Goal: Contribute content: Add original content to the website for others to see

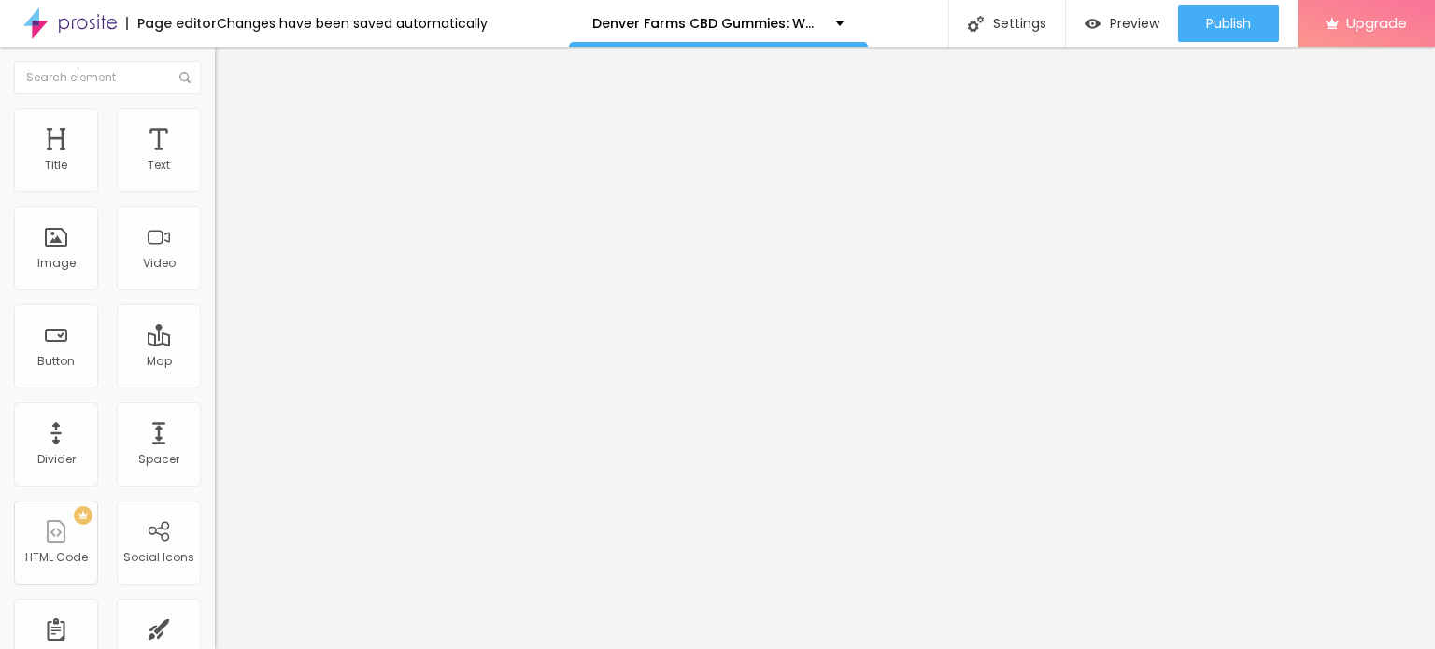
click at [61, 16] on img at bounding box center [69, 23] width 93 height 47
click at [215, 161] on span "Add image" at bounding box center [253, 153] width 77 height 16
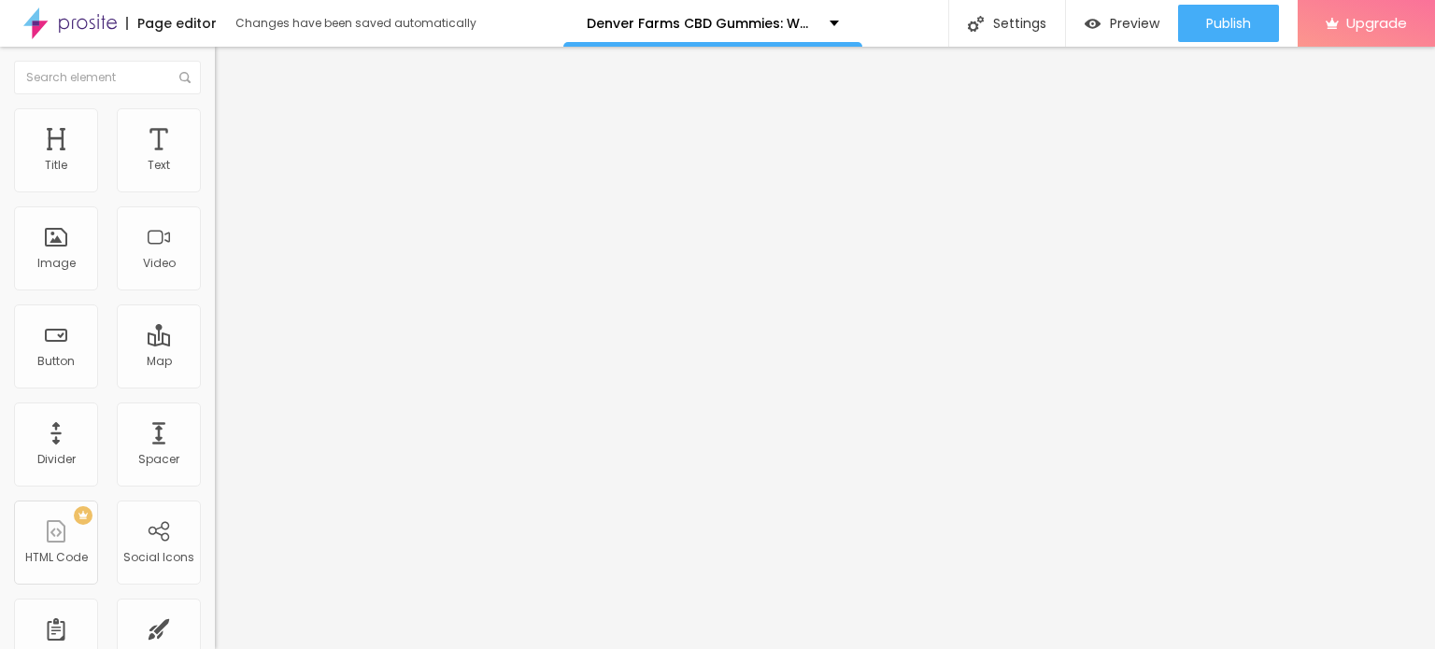
click at [215, 113] on li "Style" at bounding box center [322, 117] width 215 height 19
type input "95"
type input "90"
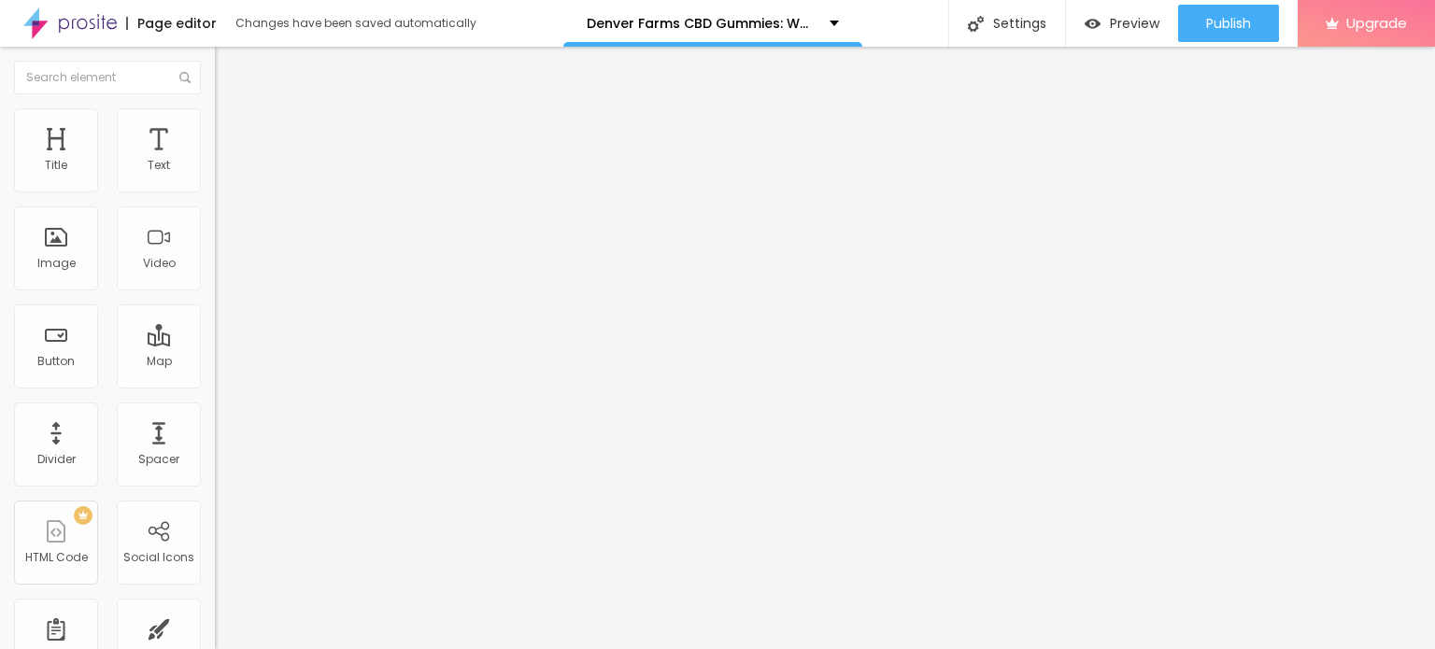
type input "85"
type input "80"
type input "75"
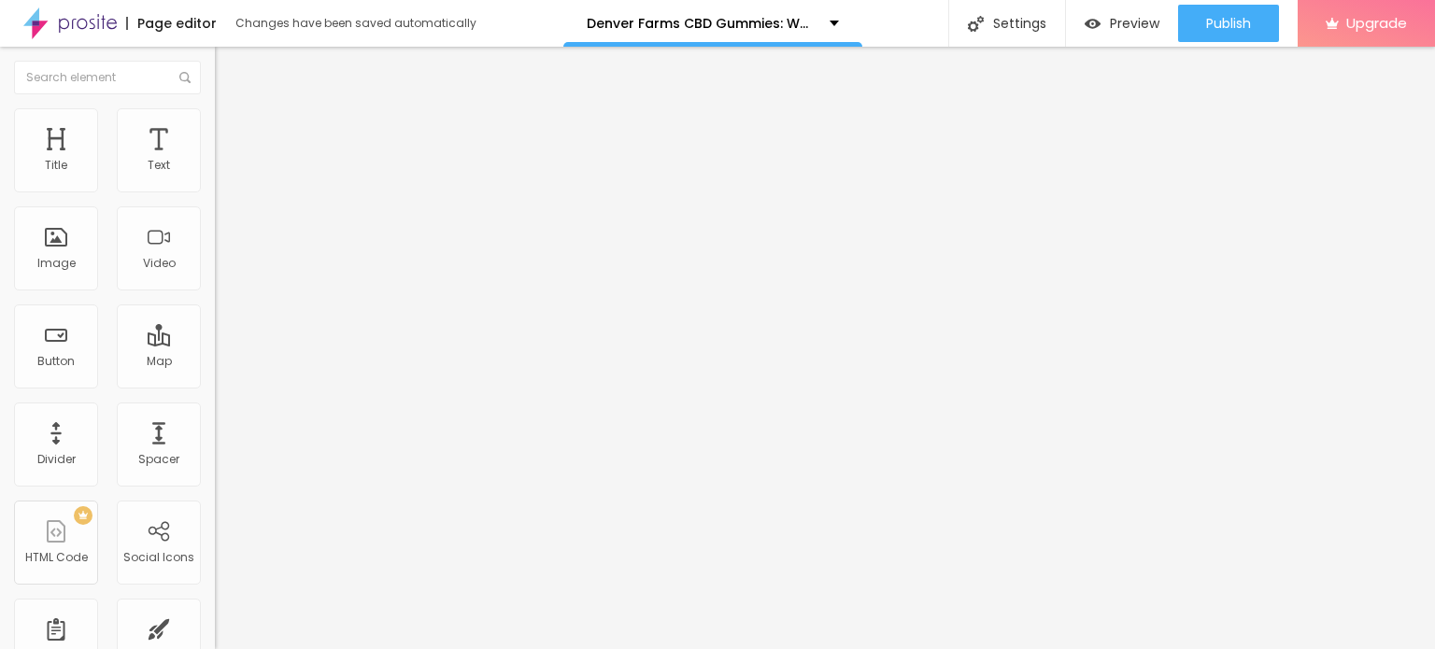
type input "75"
type input "70"
type input "65"
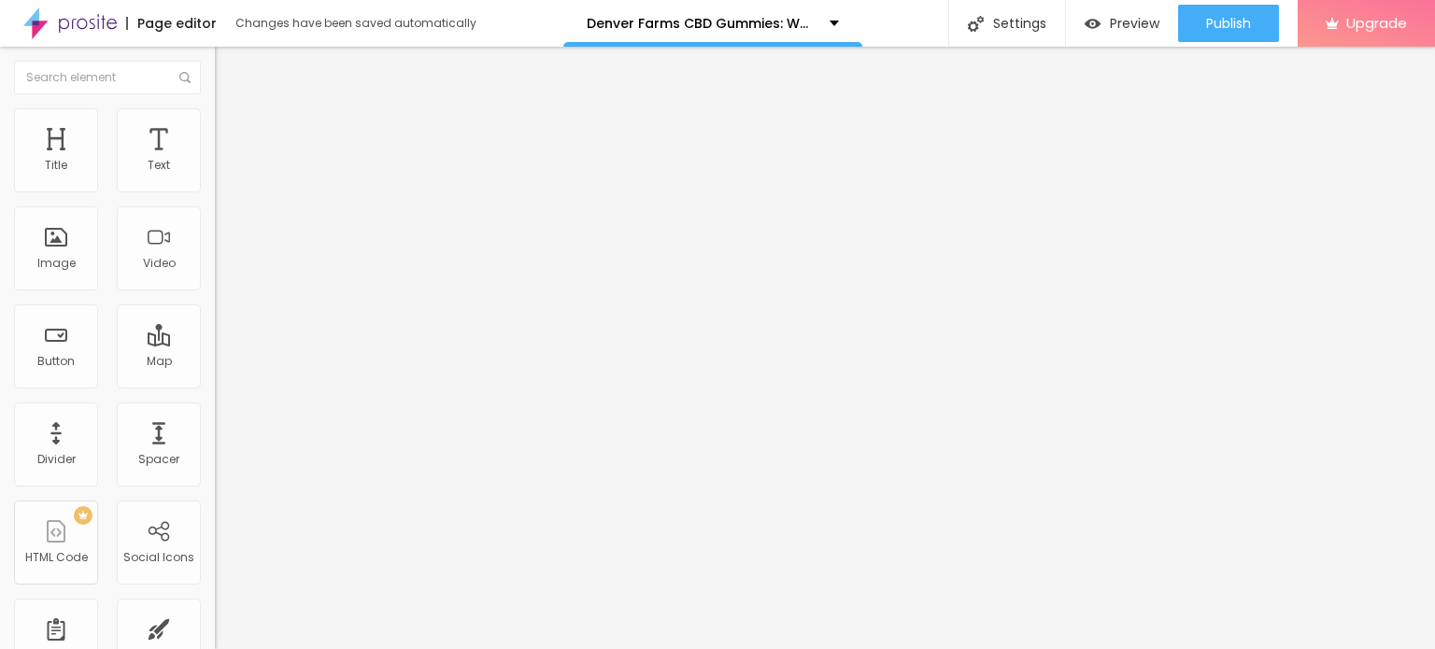
type input "60"
type input "55"
type input "50"
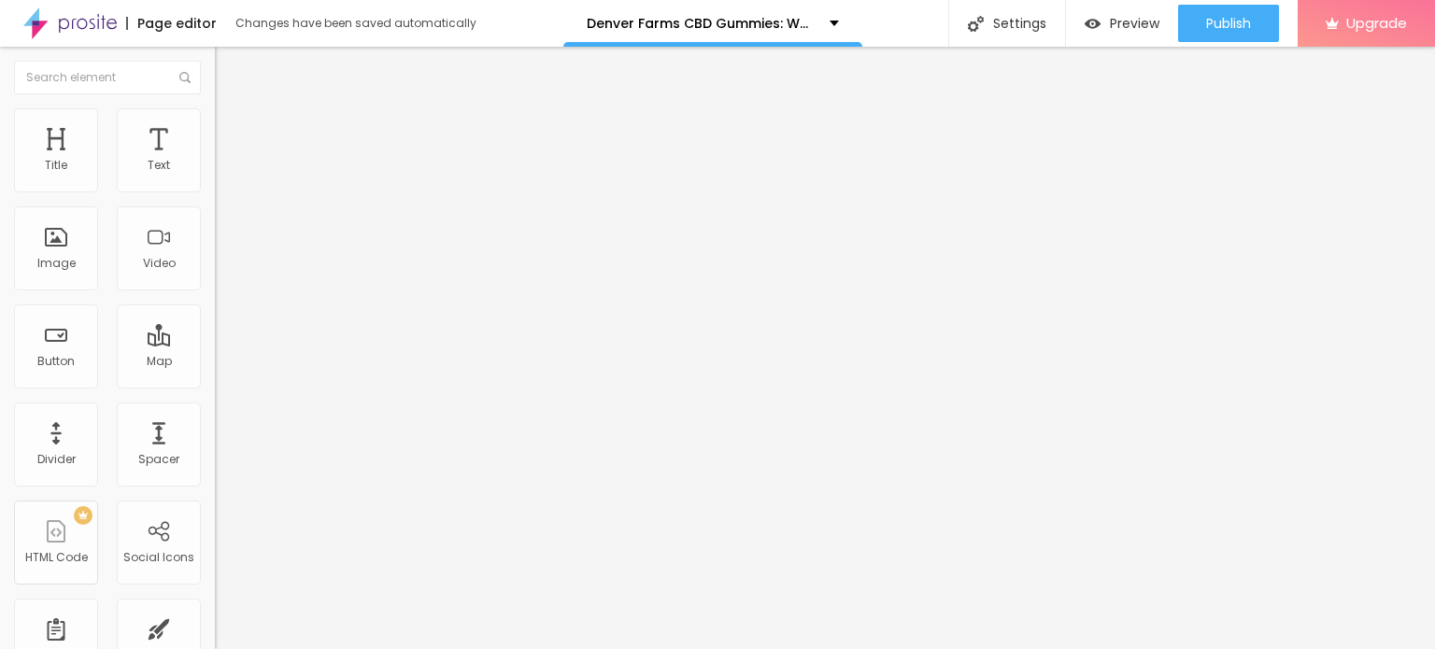
type input "50"
type input "45"
type input "40"
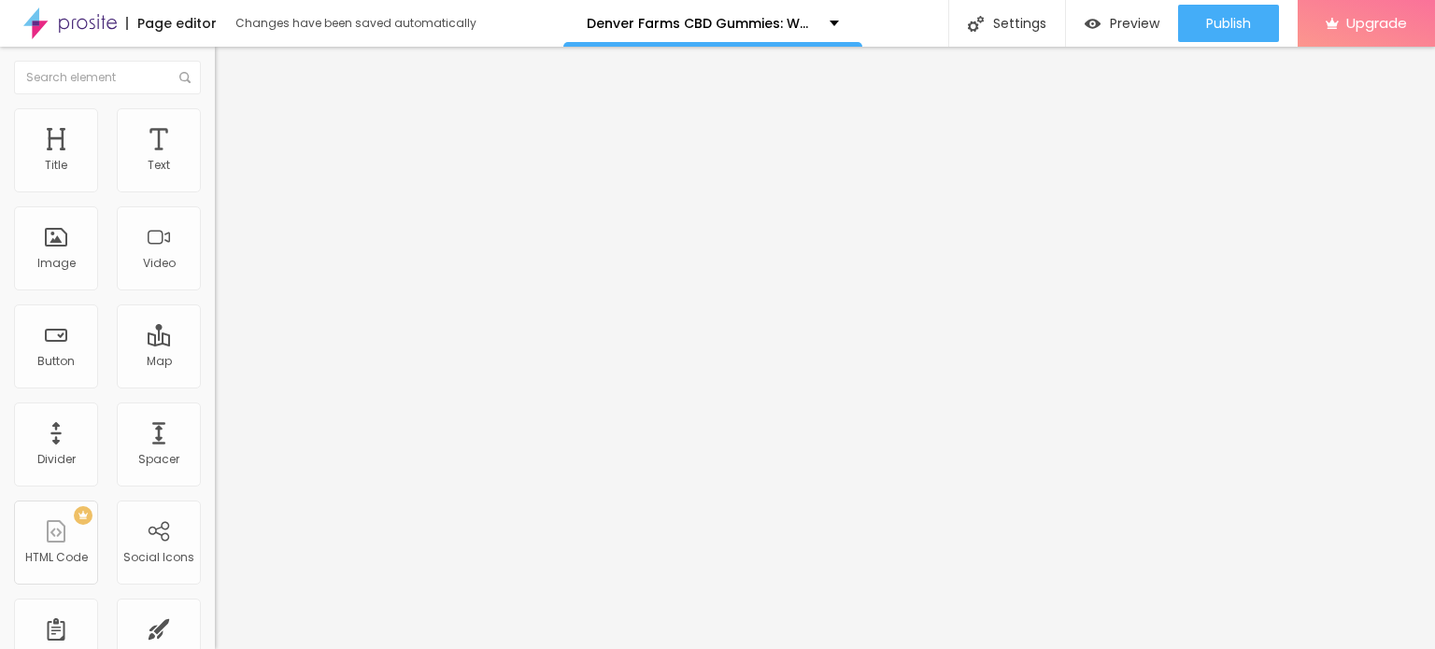
type input "35"
drag, startPoint x: 195, startPoint y: 201, endPoint x: 71, endPoint y: 197, distance: 124.3
type input "35"
click at [215, 192] on input "range" at bounding box center [275, 184] width 121 height 15
click at [215, 107] on img at bounding box center [223, 98] width 17 height 17
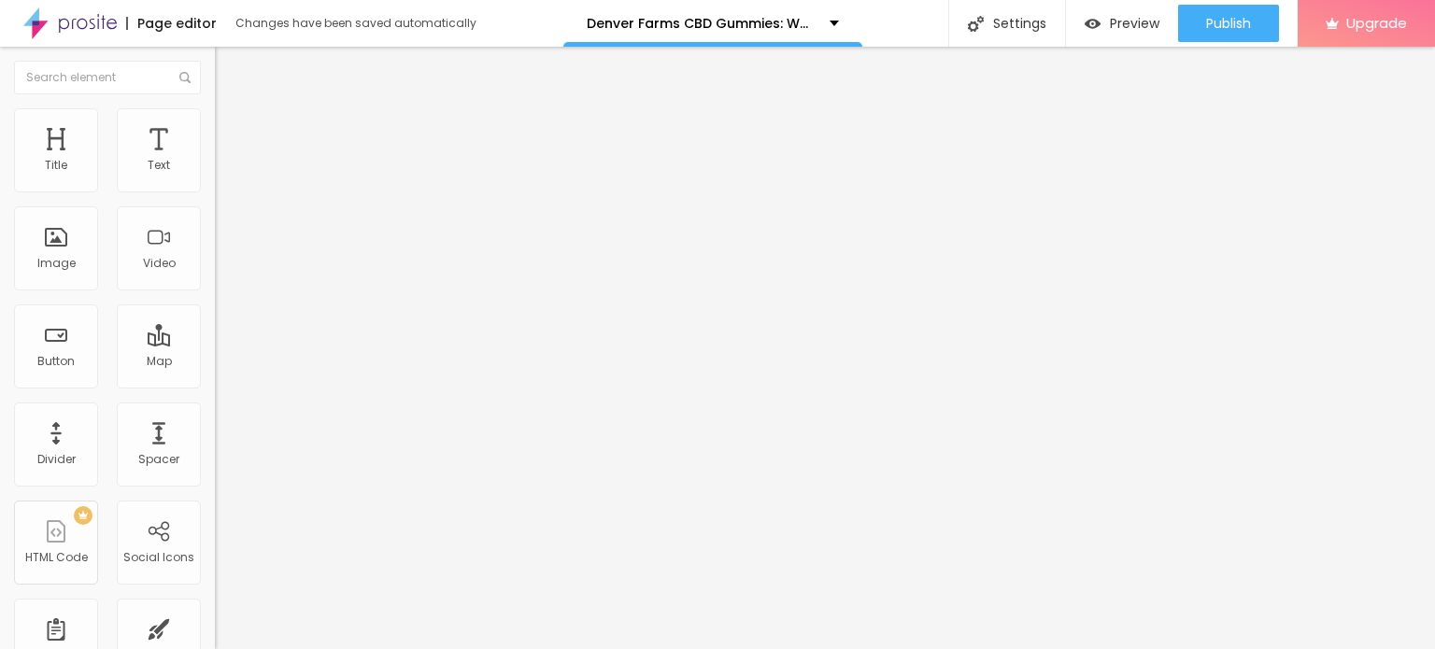
click at [215, 383] on input "https://" at bounding box center [327, 373] width 224 height 19
paste input "[DOMAIN_NAME][URL]"
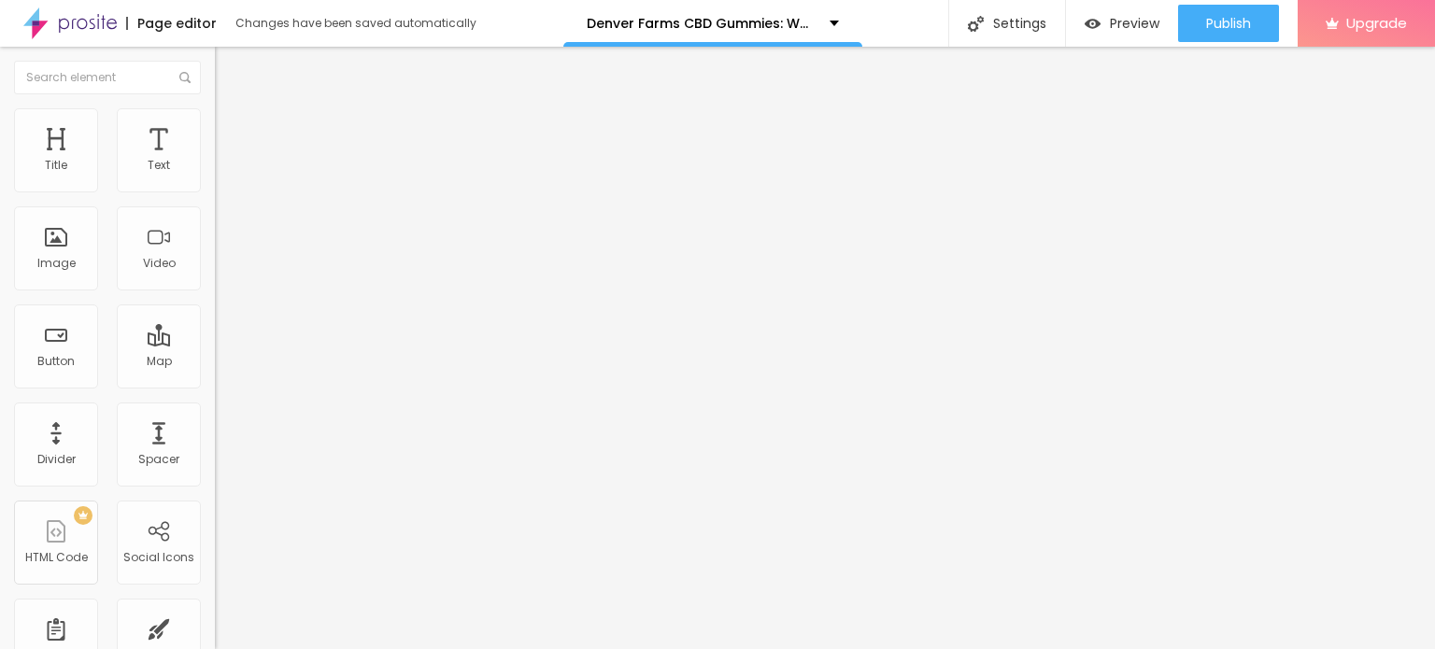
type input "[URL][DOMAIN_NAME]"
click at [215, 176] on input "Click me" at bounding box center [327, 166] width 224 height 19
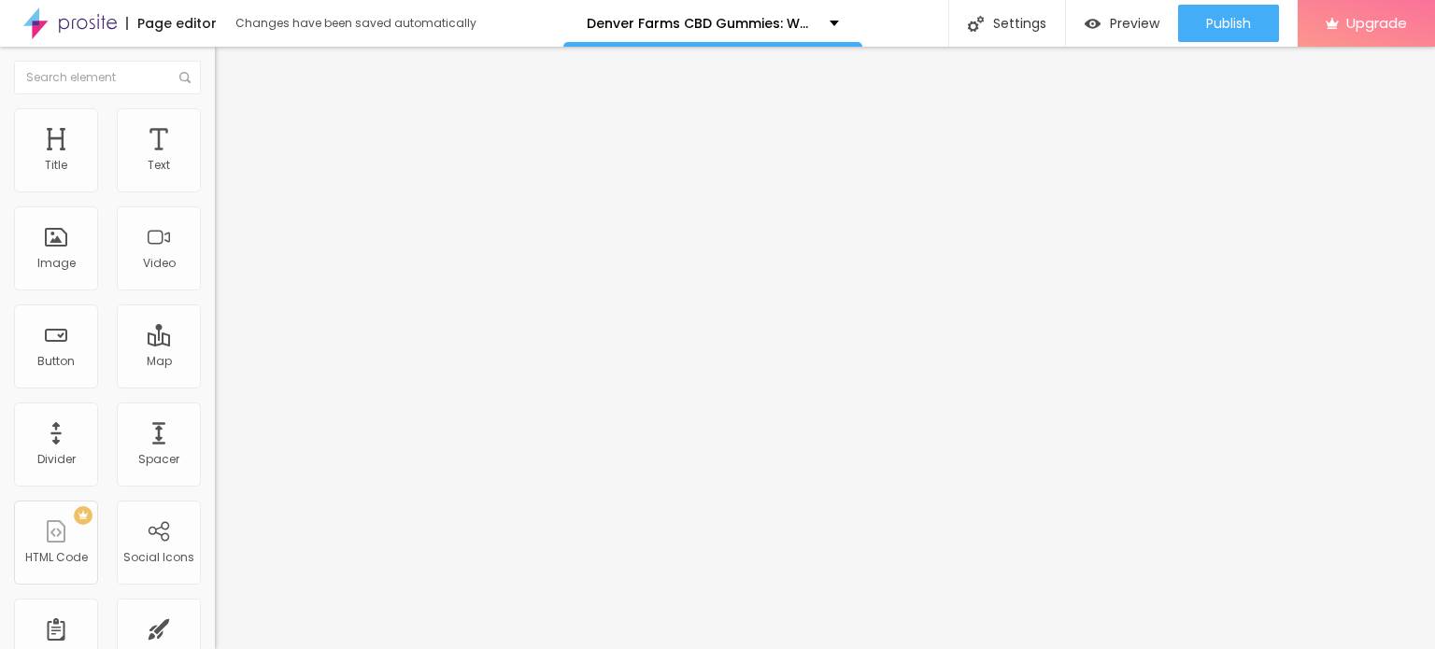
paste input "🤩𝐒𝐩𝐞𝐜𝐢𝐚𝐥 𝐏𝐫𝐢𝐜𝐞 𝗢𝐟𝐟𝐞𝐫 𝐂𝐡𝐞𝐜𝐤 𝐍𝐨𝐰 👉👉"
type input "🤩𝐒𝐩𝐞𝐜𝐢𝐚𝐥 𝐏𝐫𝐢𝐜𝐞 𝗢𝐟𝐟𝐞𝐫 𝐂𝐡𝐞𝐜𝐤 𝐍𝐨𝐰 👉👉"
click at [215, 385] on input "https://" at bounding box center [327, 375] width 224 height 19
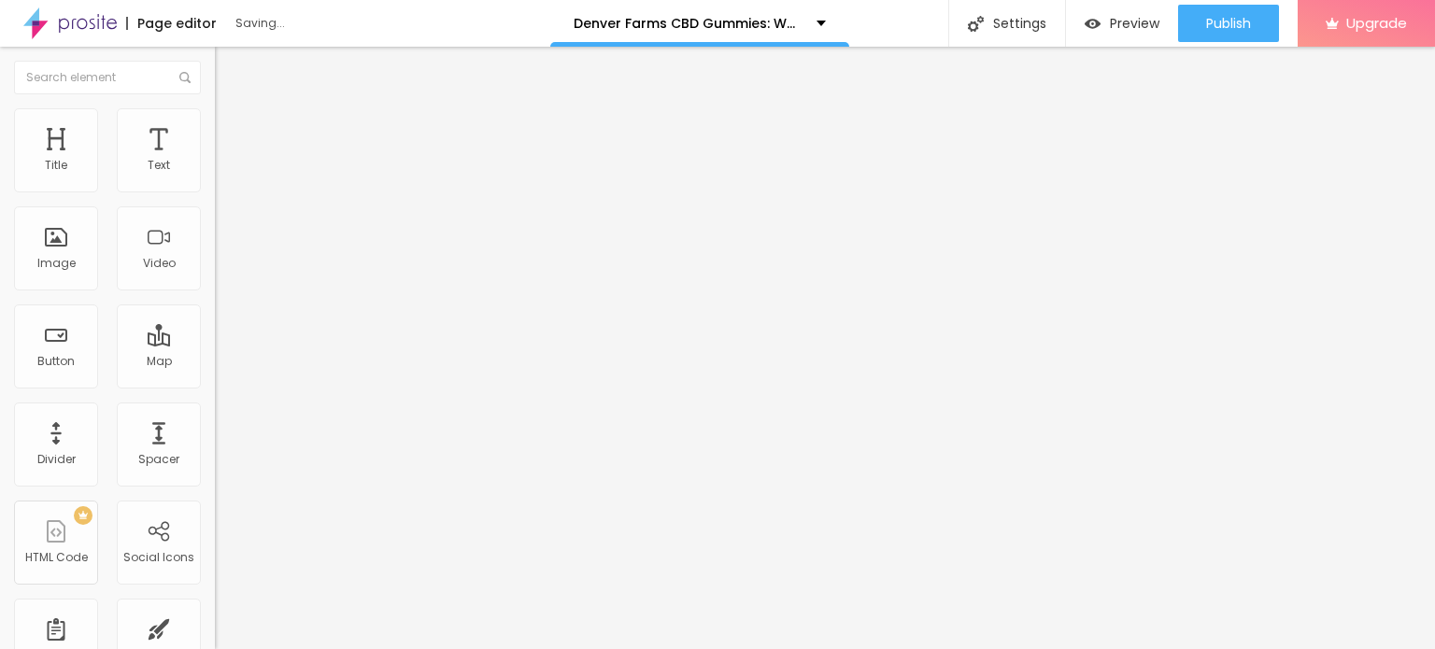
click at [215, 385] on input "https://" at bounding box center [327, 375] width 224 height 19
paste input "[DOMAIN_NAME][URL]"
type input "[URL][DOMAIN_NAME]"
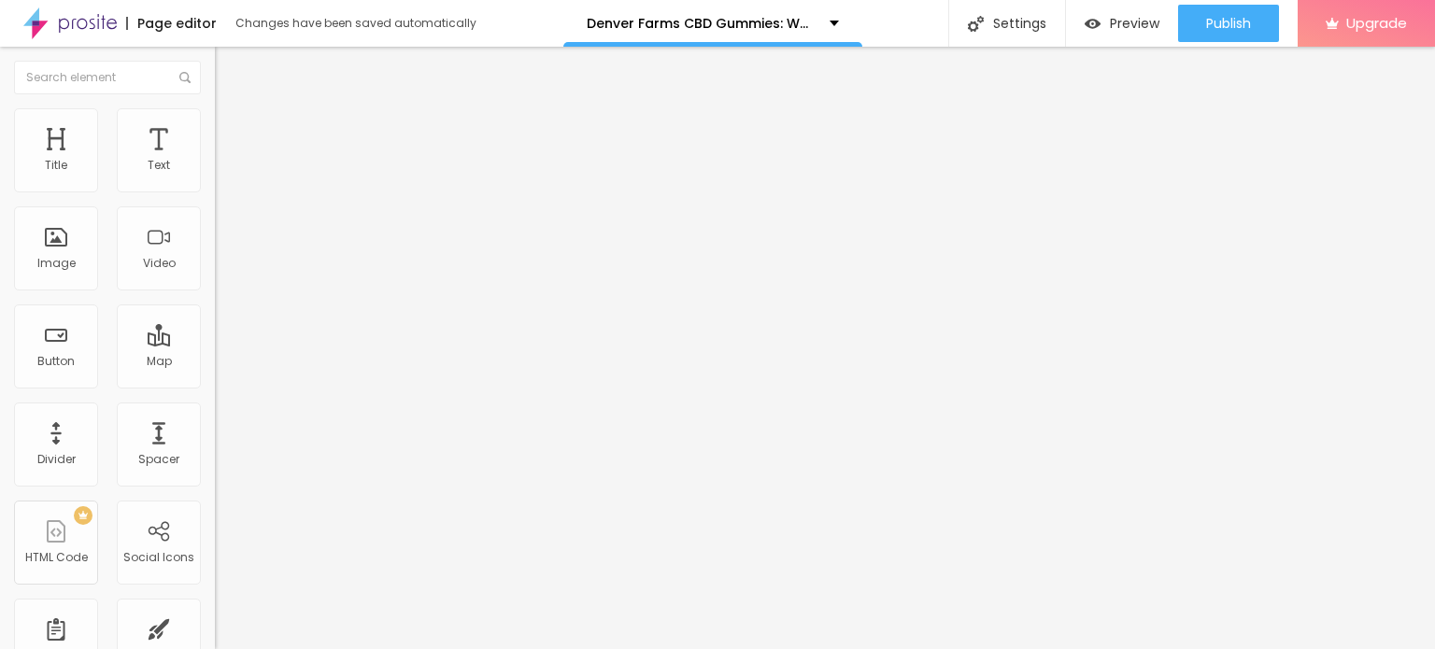
scroll to position [0, 0]
click at [215, 408] on div at bounding box center [322, 408] width 215 height 0
click at [229, 64] on img "button" at bounding box center [236, 68] width 15 height 15
click at [64, 164] on div "Title" at bounding box center [56, 165] width 22 height 13
click at [230, 263] on icon "button" at bounding box center [232, 262] width 4 height 4
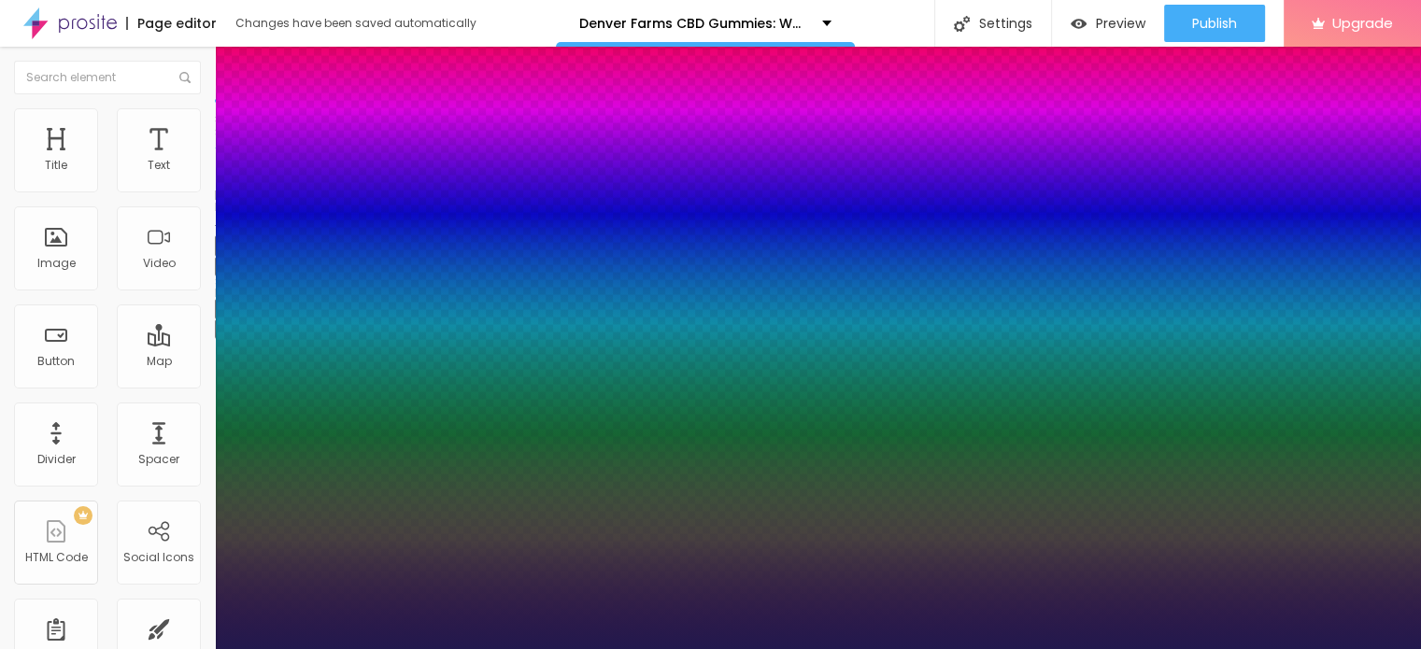
type input "14"
type input "1"
type input "16"
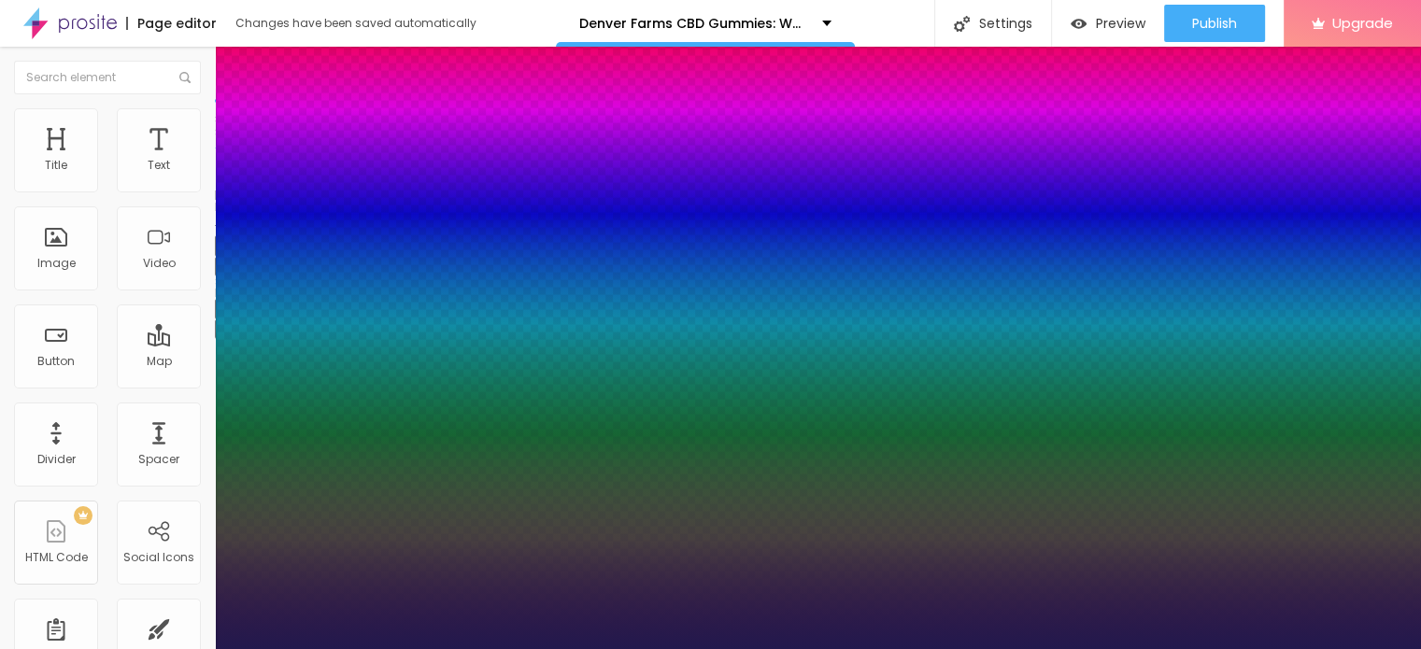
type input "1"
type input "18"
type input "1"
type input "20"
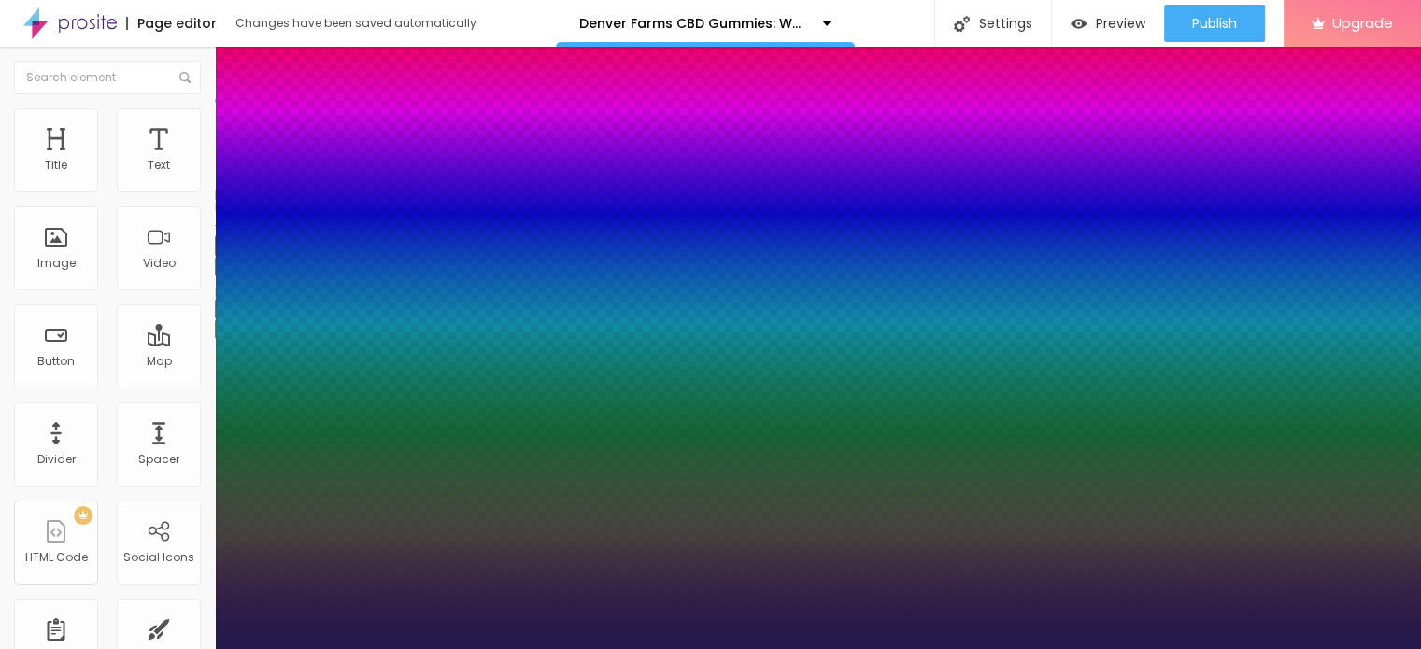
type input "20"
type input "1"
type input "22"
type input "1"
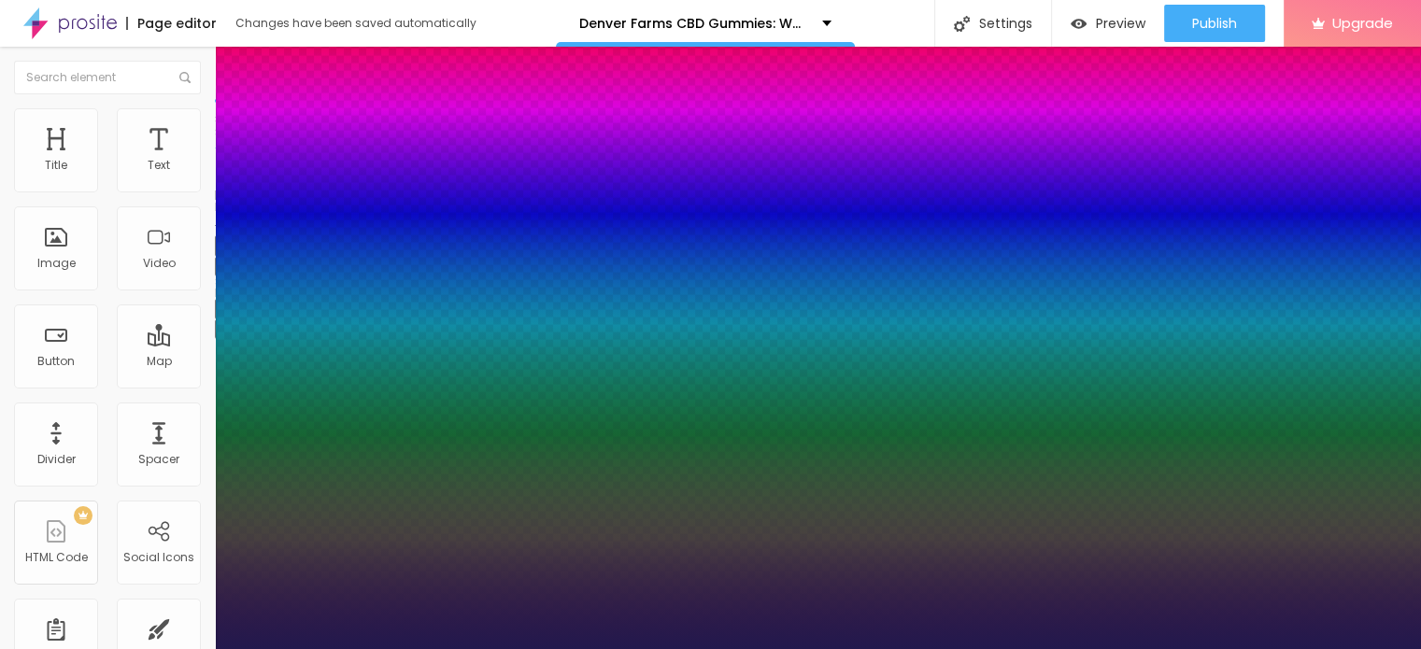
type input "23"
type input "1"
type input "24"
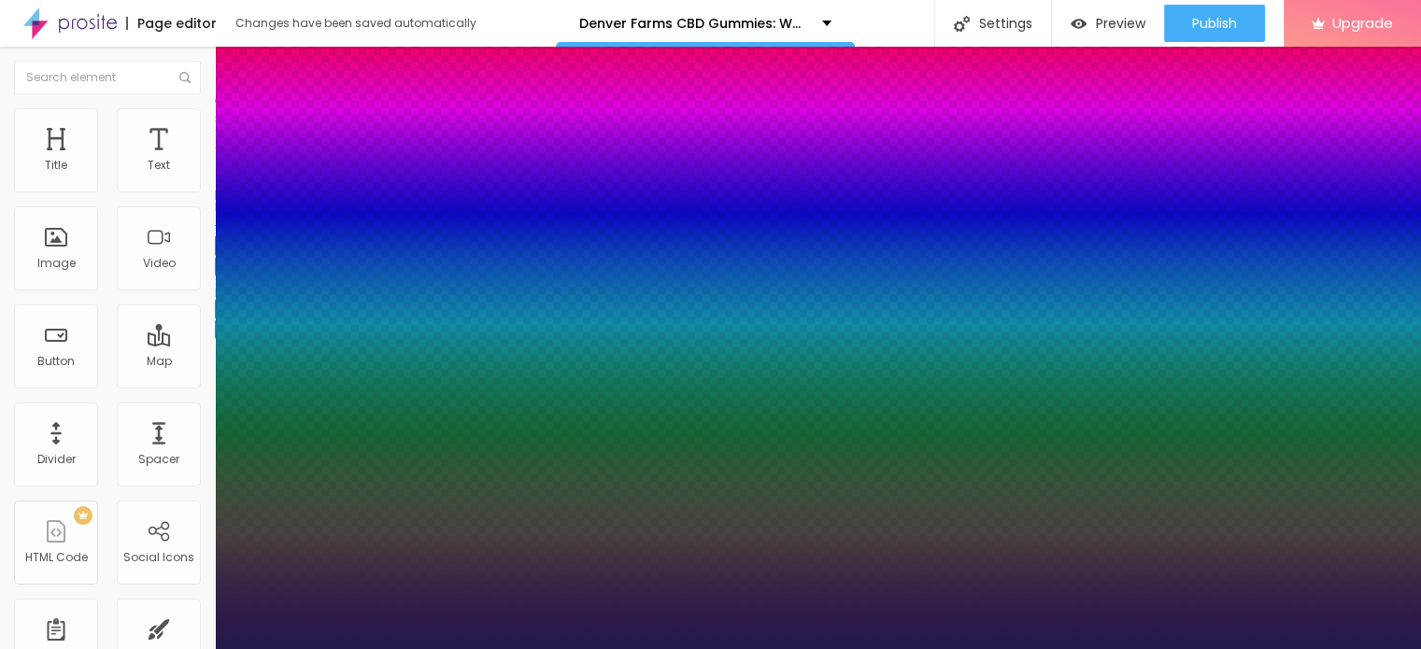
type input "1"
type input "25"
type input "1"
type input "26"
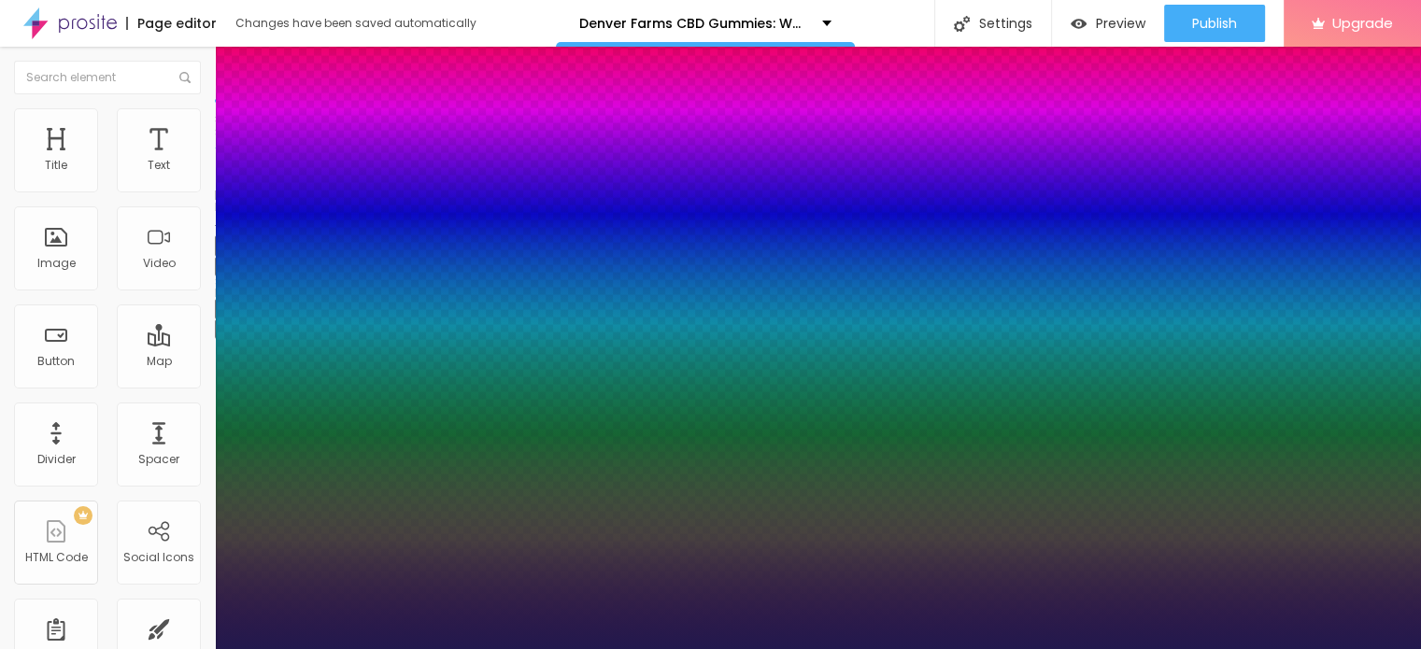
type input "26"
type input "1"
type input "27"
type input "1"
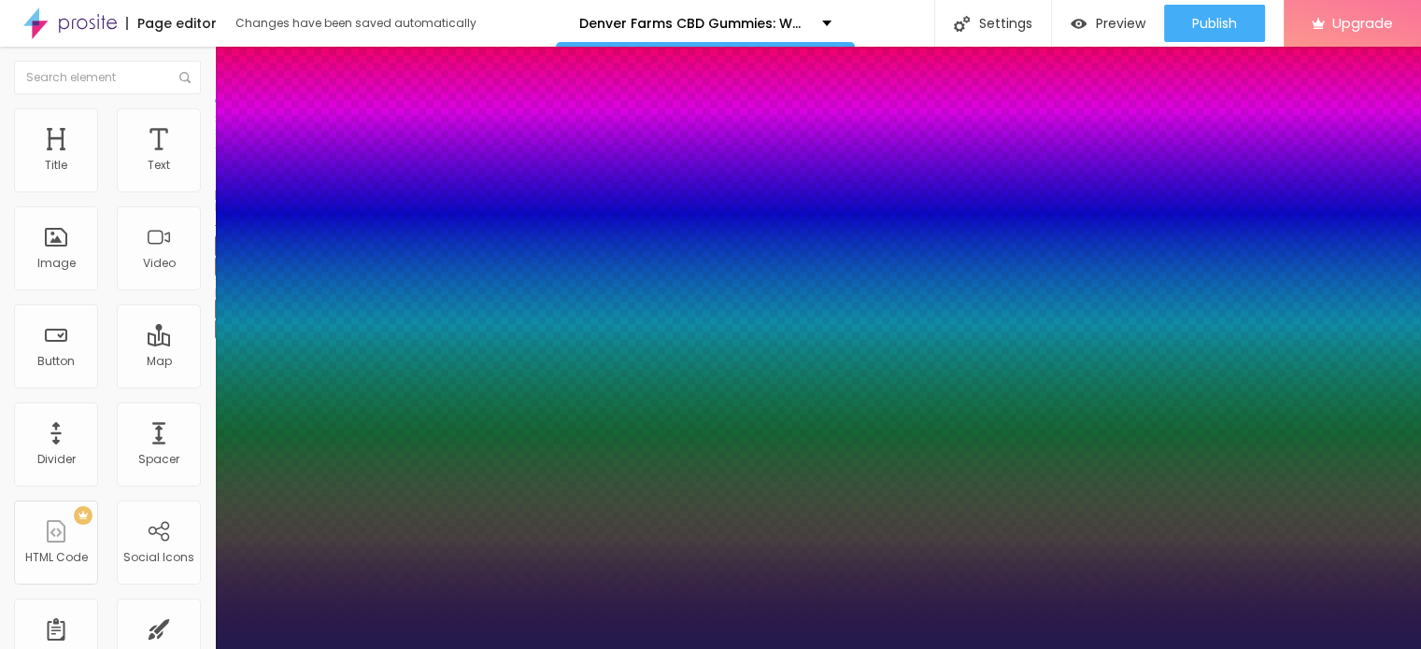
type input "26"
type input "1"
type input "25"
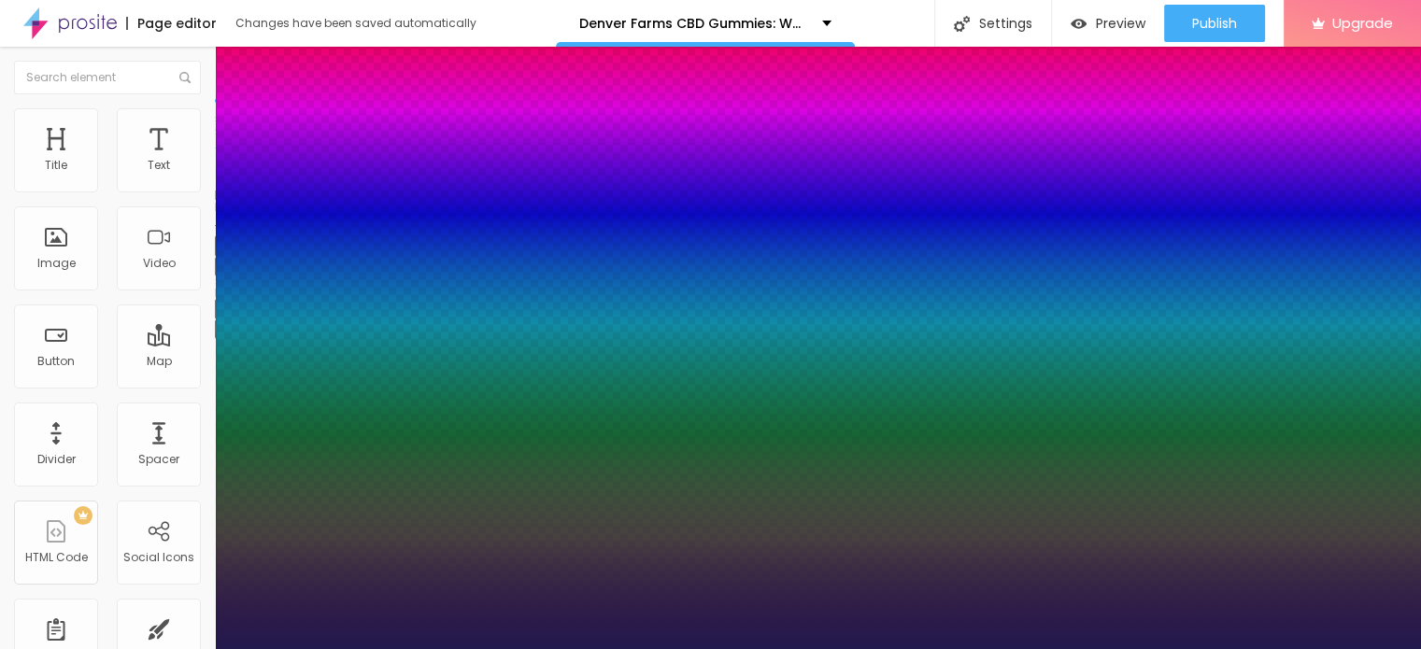
type input "1"
drag, startPoint x: 256, startPoint y: 522, endPoint x: 266, endPoint y: 522, distance: 10.3
type input "25"
click at [944, 648] on div at bounding box center [710, 649] width 1421 height 0
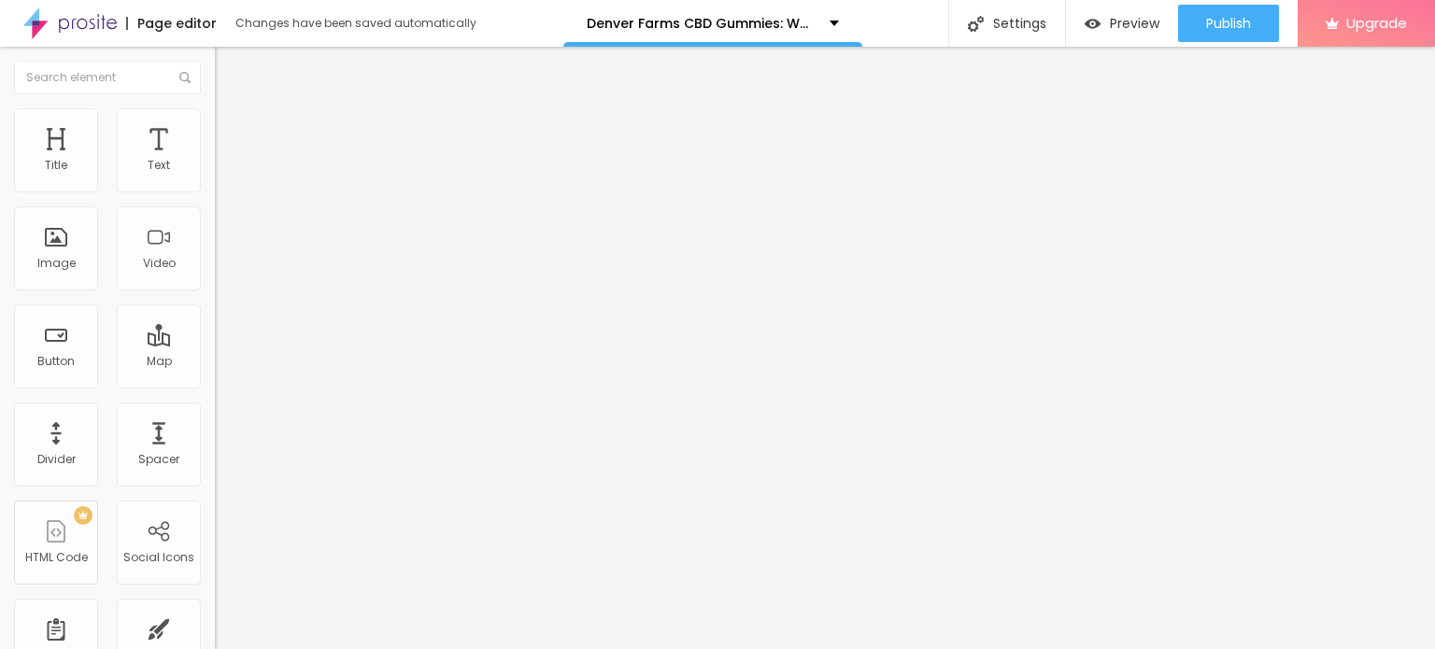
click at [229, 73] on div "Edit Title" at bounding box center [271, 68] width 84 height 15
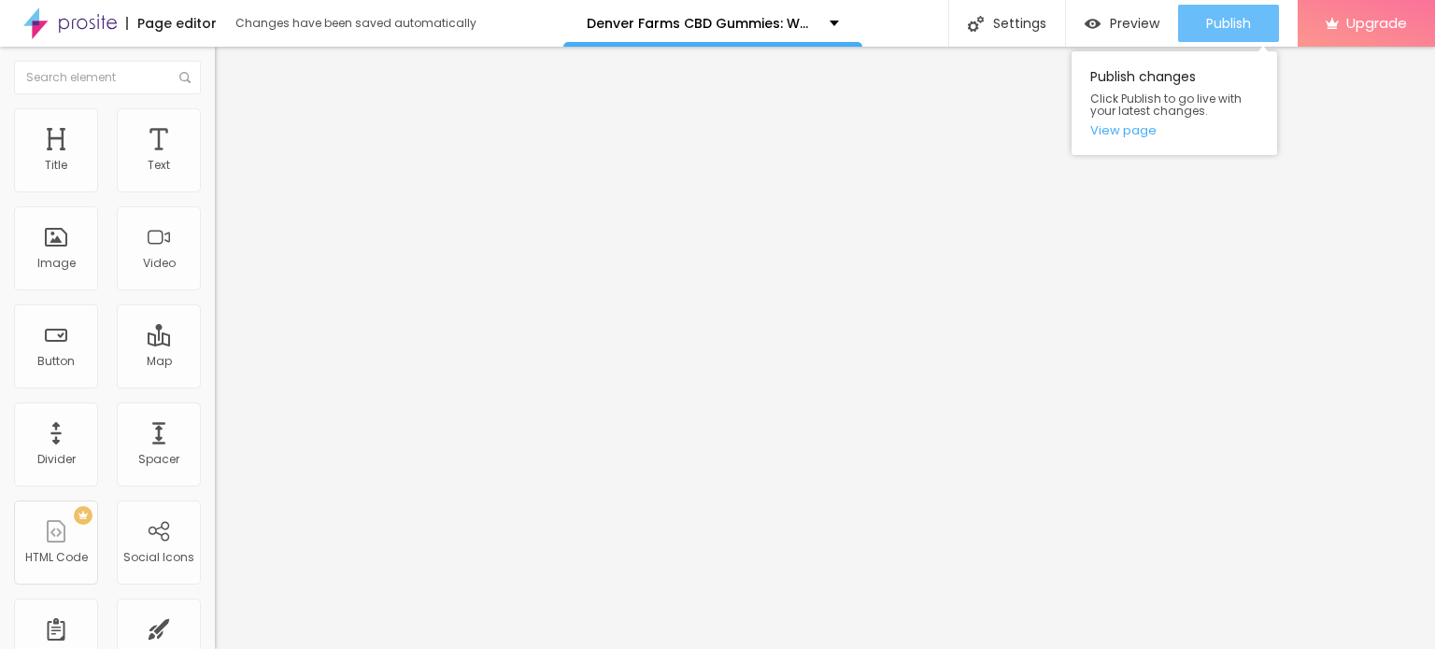
click at [1214, 21] on span "Publish" at bounding box center [1228, 23] width 45 height 15
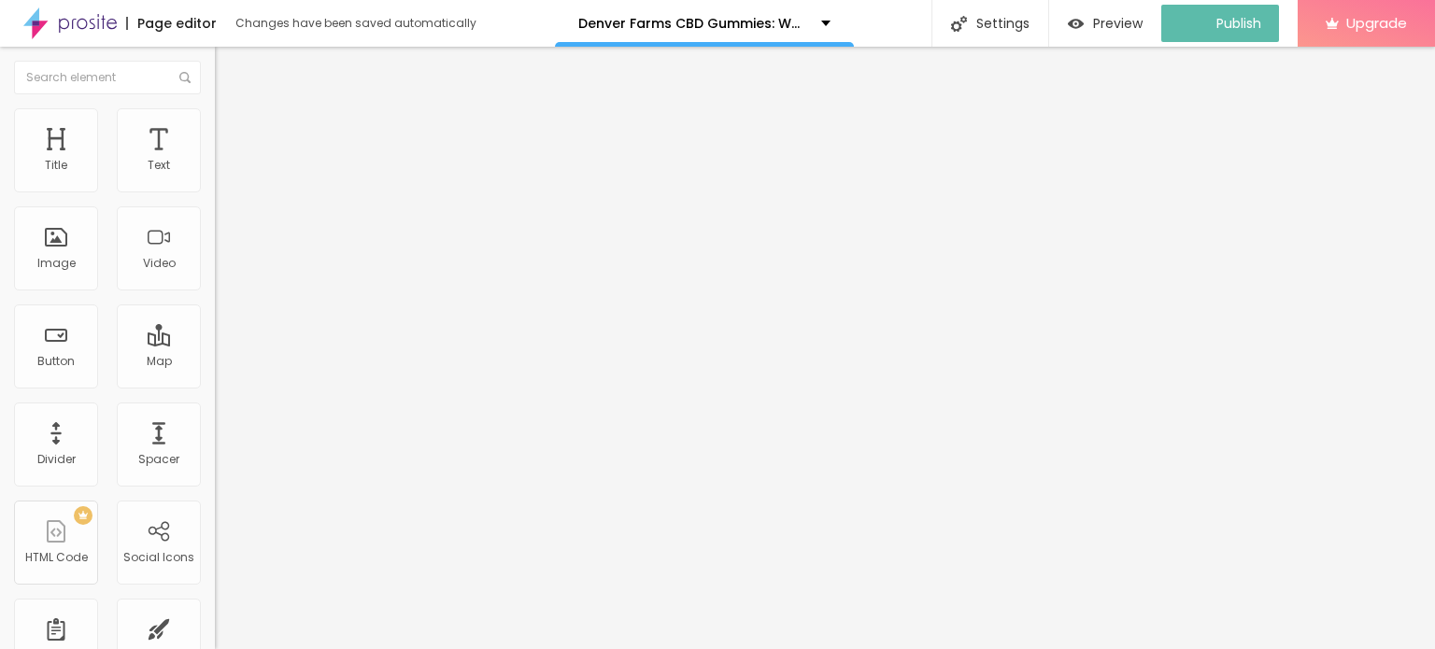
click at [56, 22] on img at bounding box center [69, 23] width 93 height 47
